Goal: Use online tool/utility: Utilize a website feature to perform a specific function

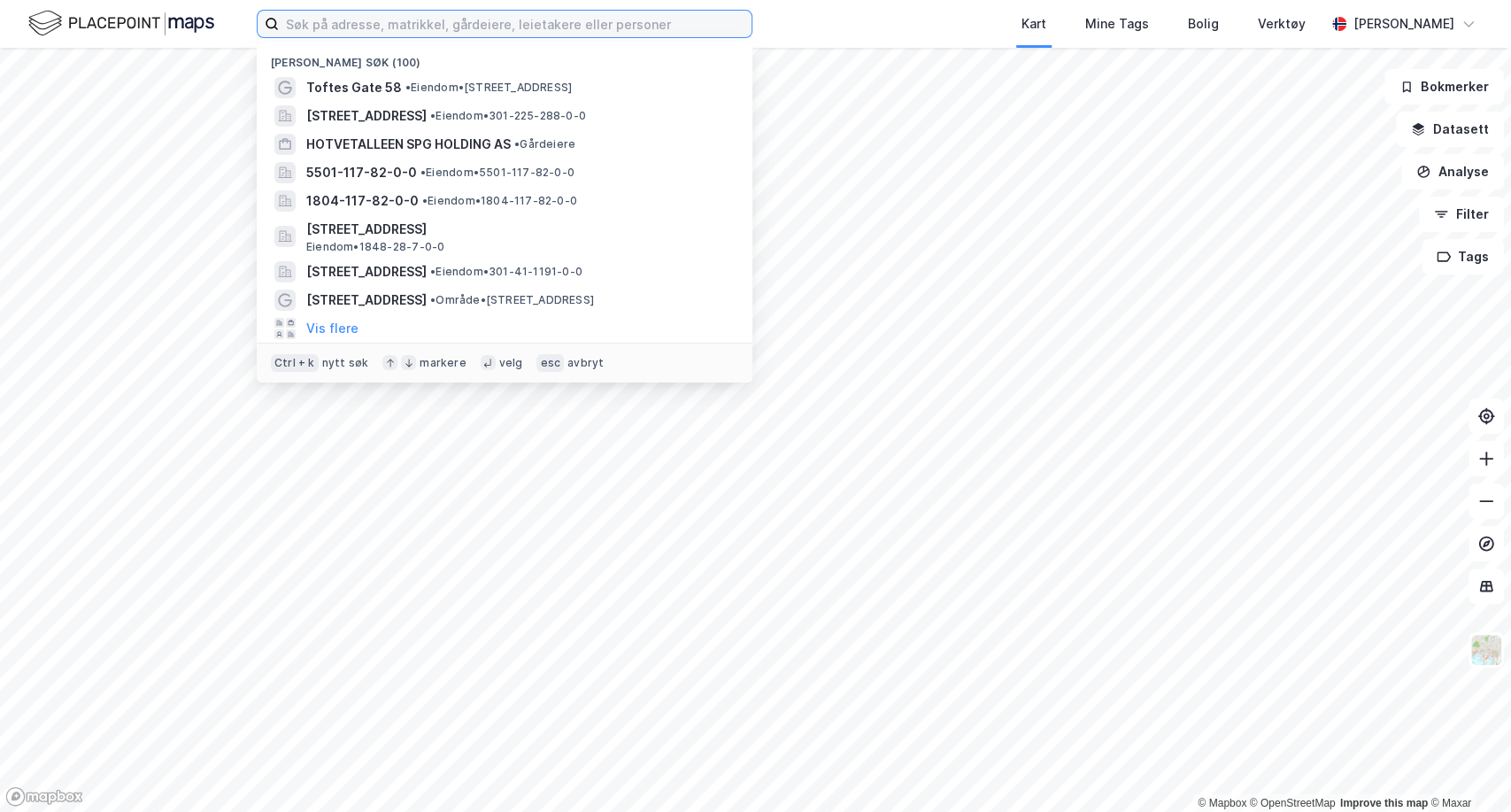
click at [389, 24] on input at bounding box center [515, 23] width 473 height 26
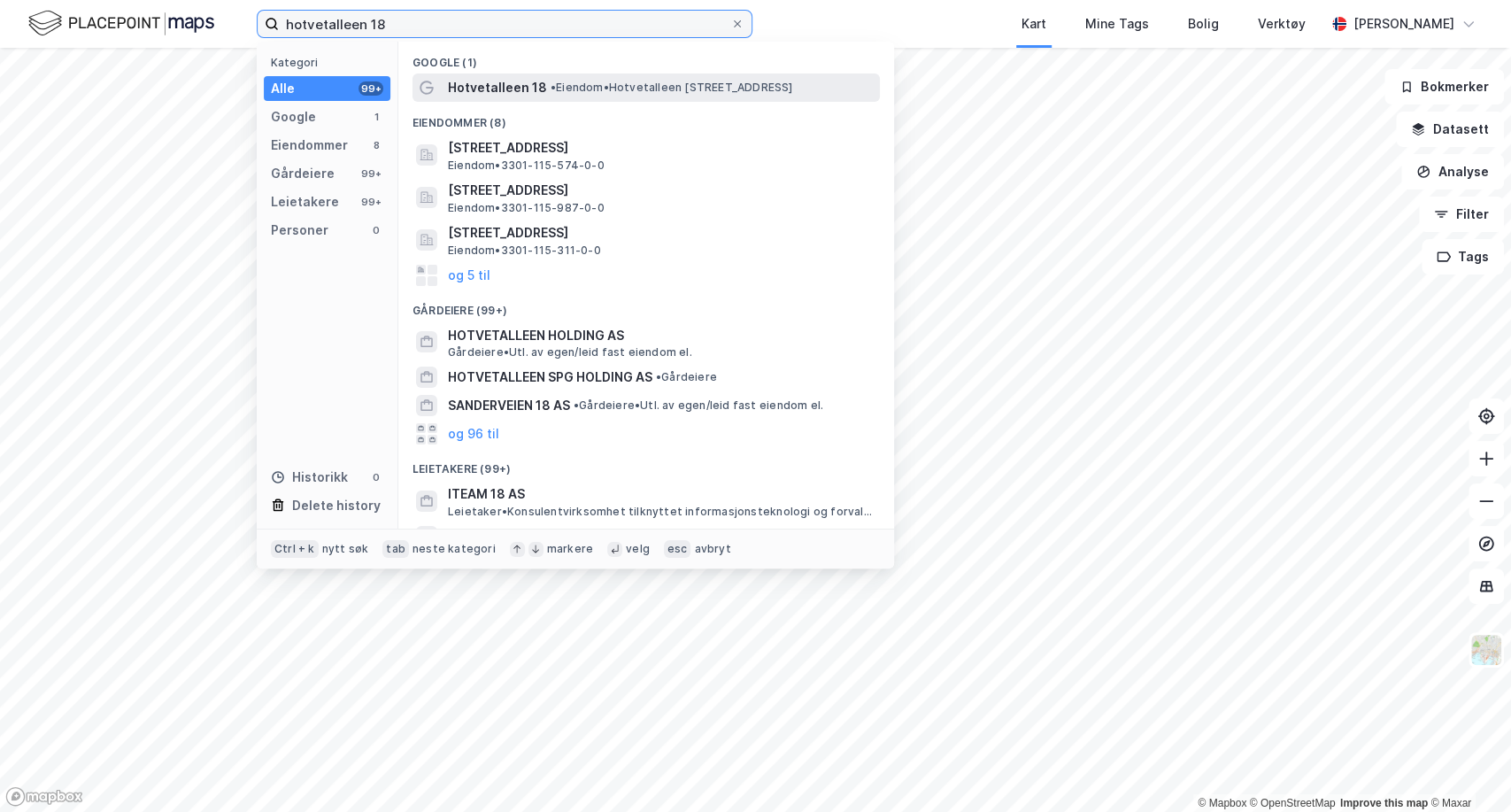
type input "hotvetalleen 18"
click at [497, 90] on span "Hotvetalleen 18" at bounding box center [497, 88] width 99 height 22
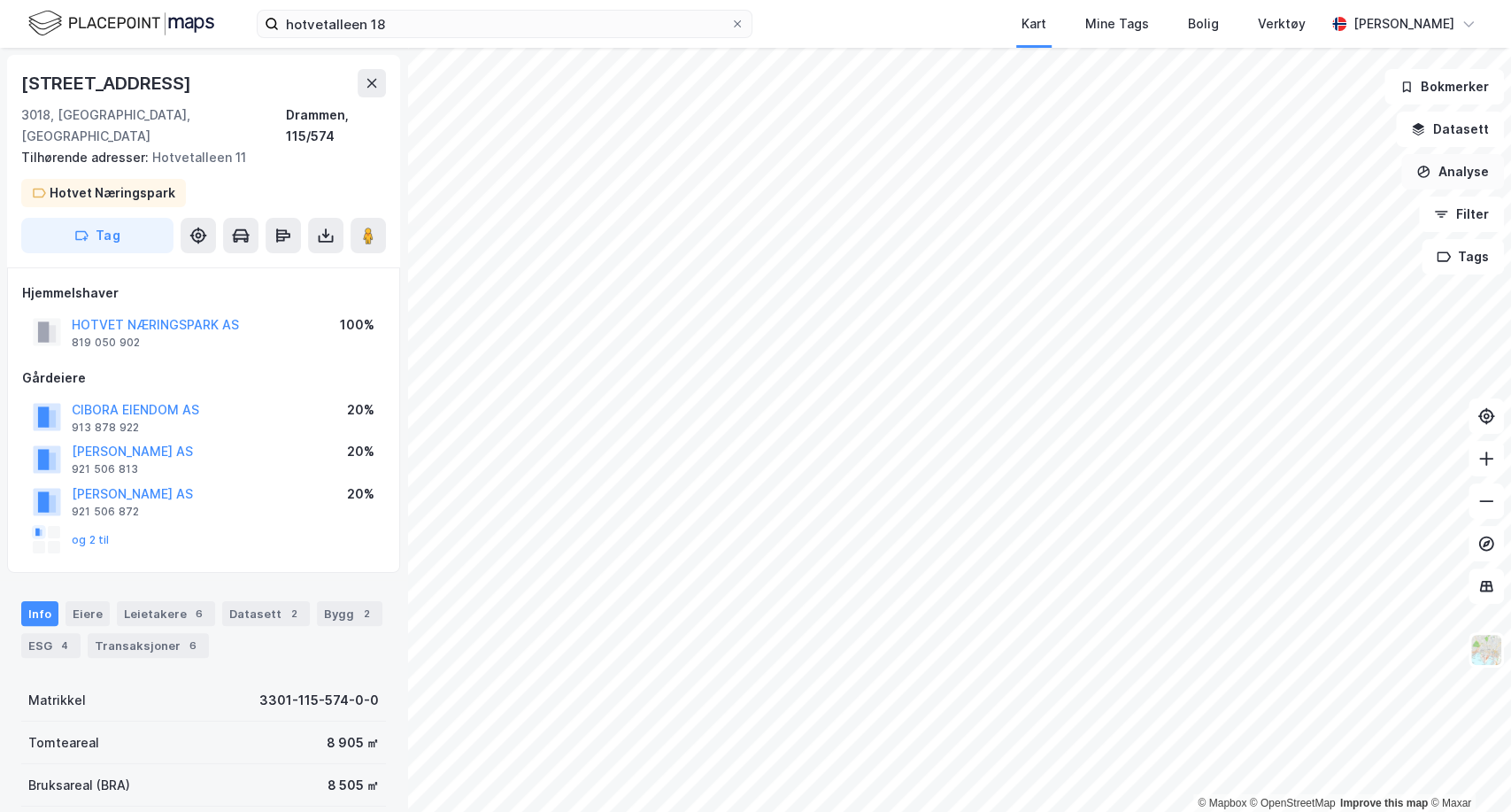
click at [1465, 180] on button "Analyse" at bounding box center [1452, 171] width 103 height 35
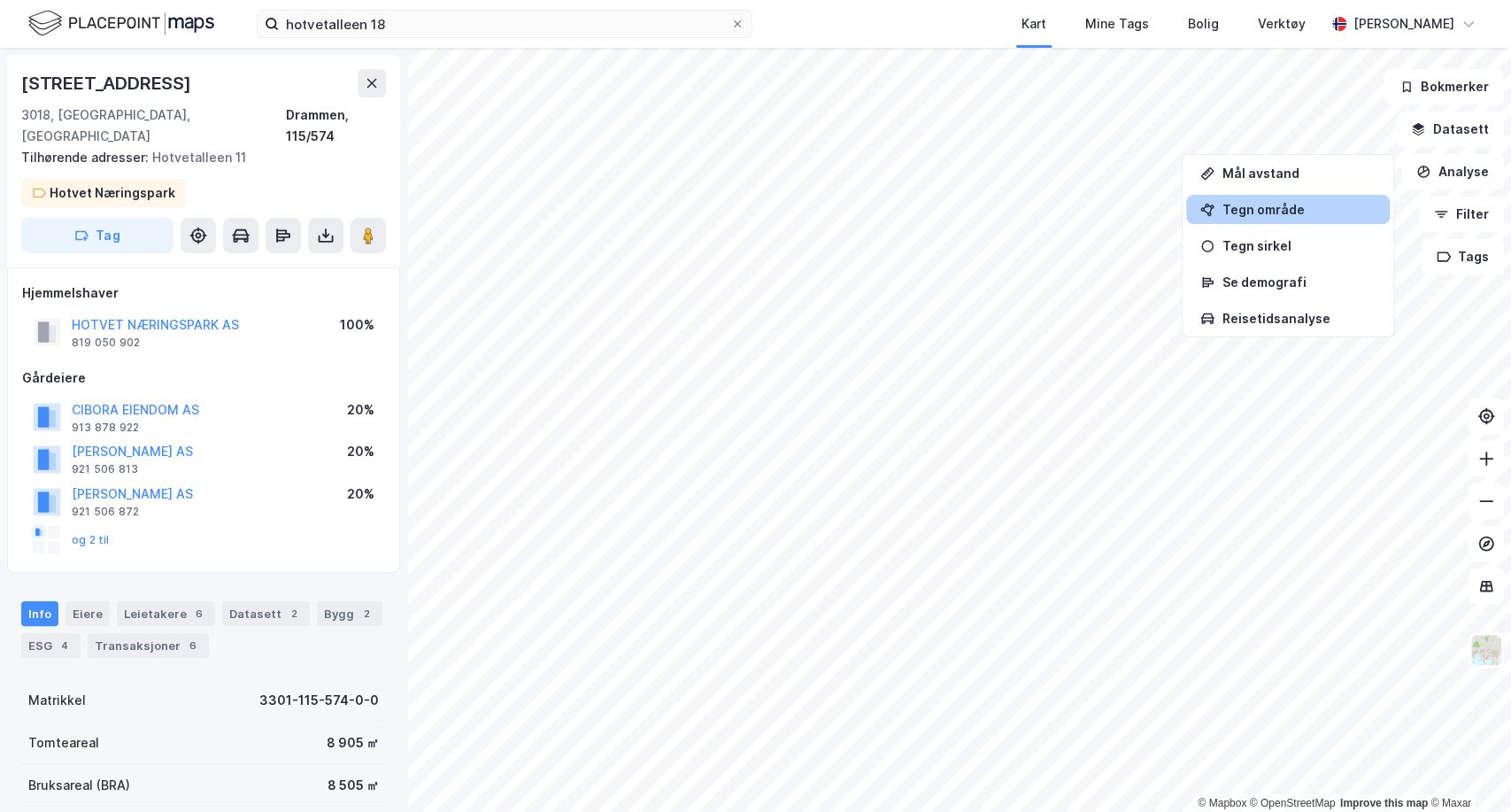
click at [1237, 209] on div "Tegn område" at bounding box center [1298, 208] width 154 height 15
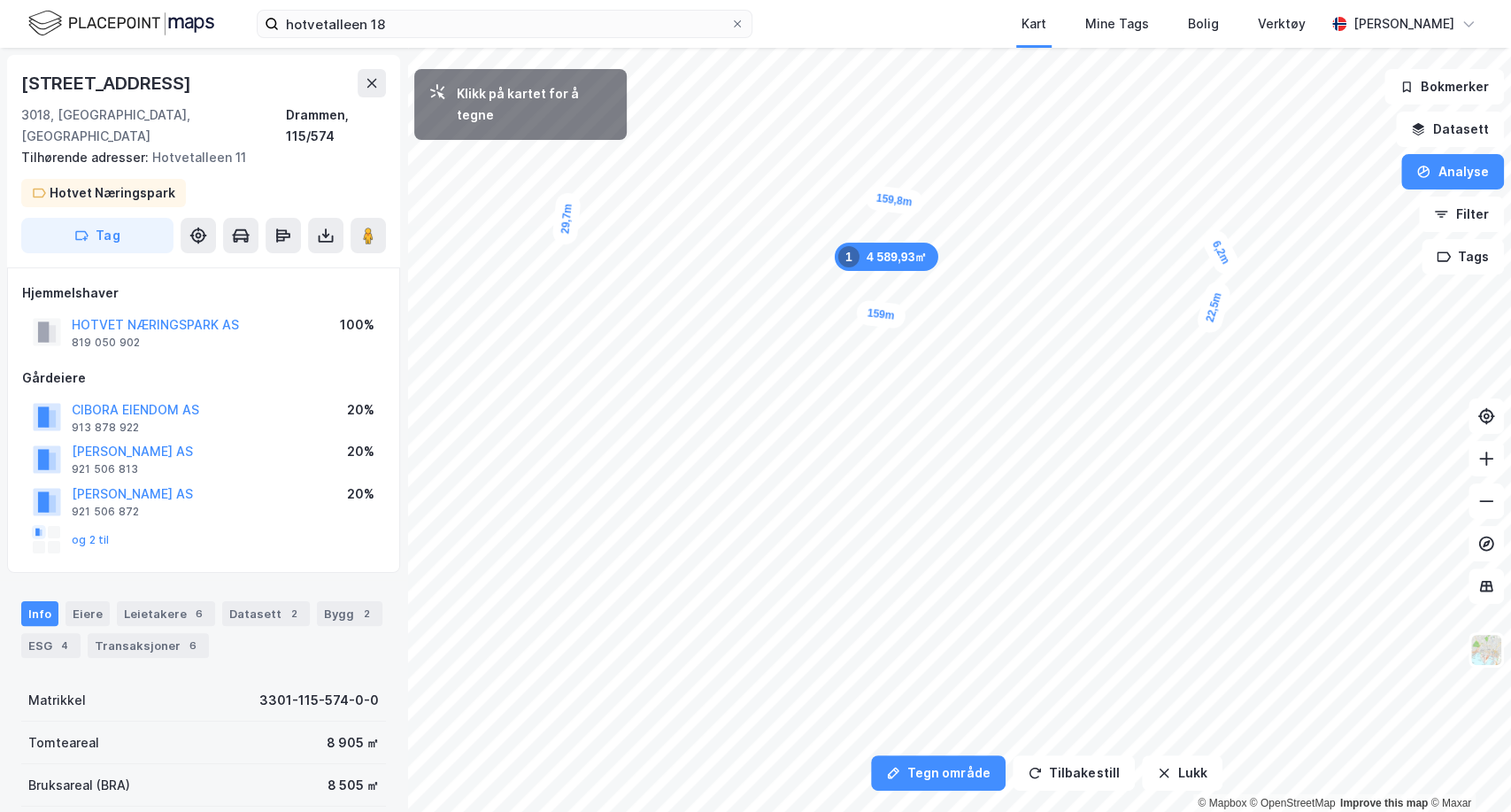
click at [1213, 241] on div "6,2m" at bounding box center [1221, 252] width 43 height 51
click at [1200, 230] on div "4,1m" at bounding box center [1208, 237] width 51 height 47
